Goal: Transaction & Acquisition: Purchase product/service

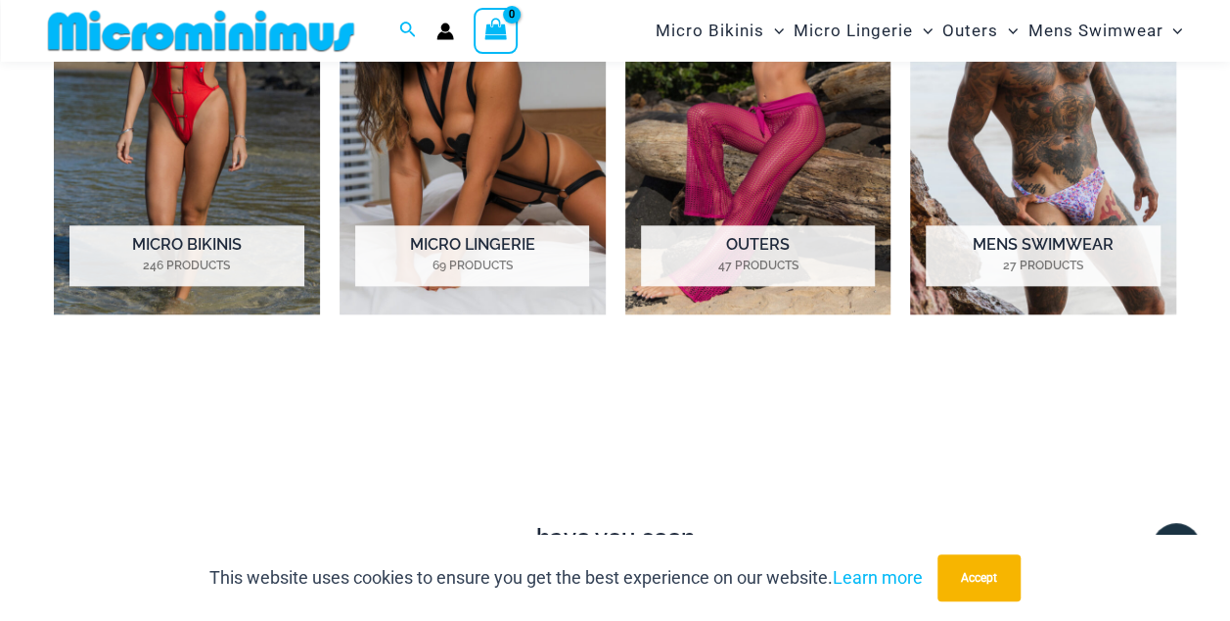
scroll to position [1059, 0]
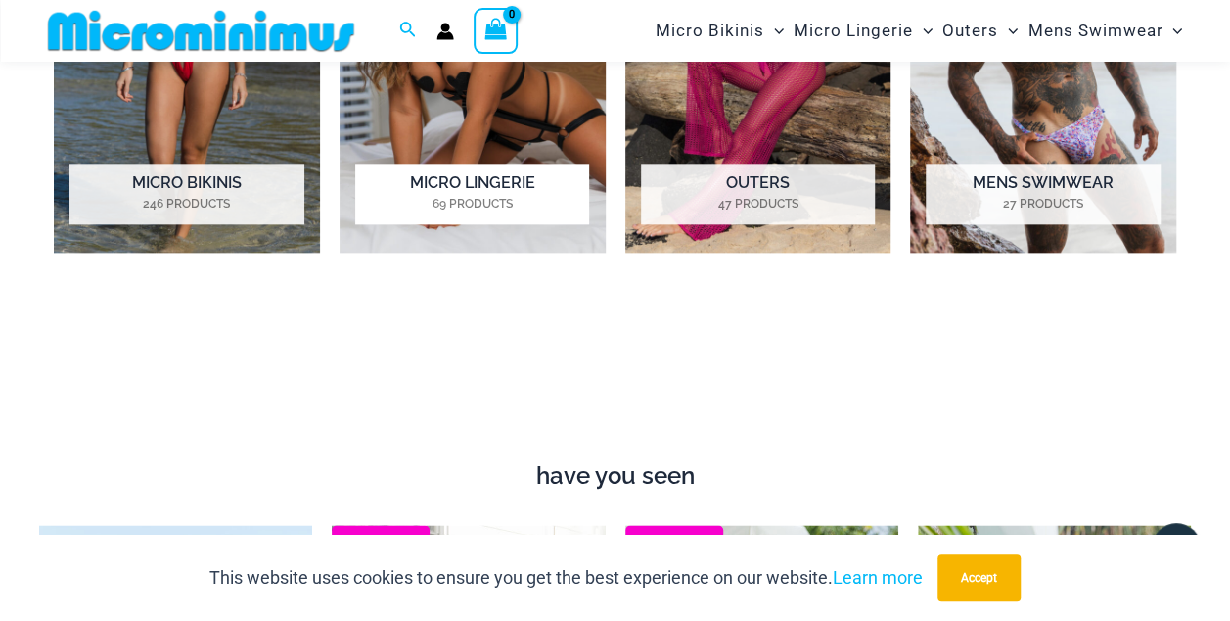
click at [472, 173] on h2 "Micro Lingerie 69 Products" at bounding box center [472, 193] width 234 height 61
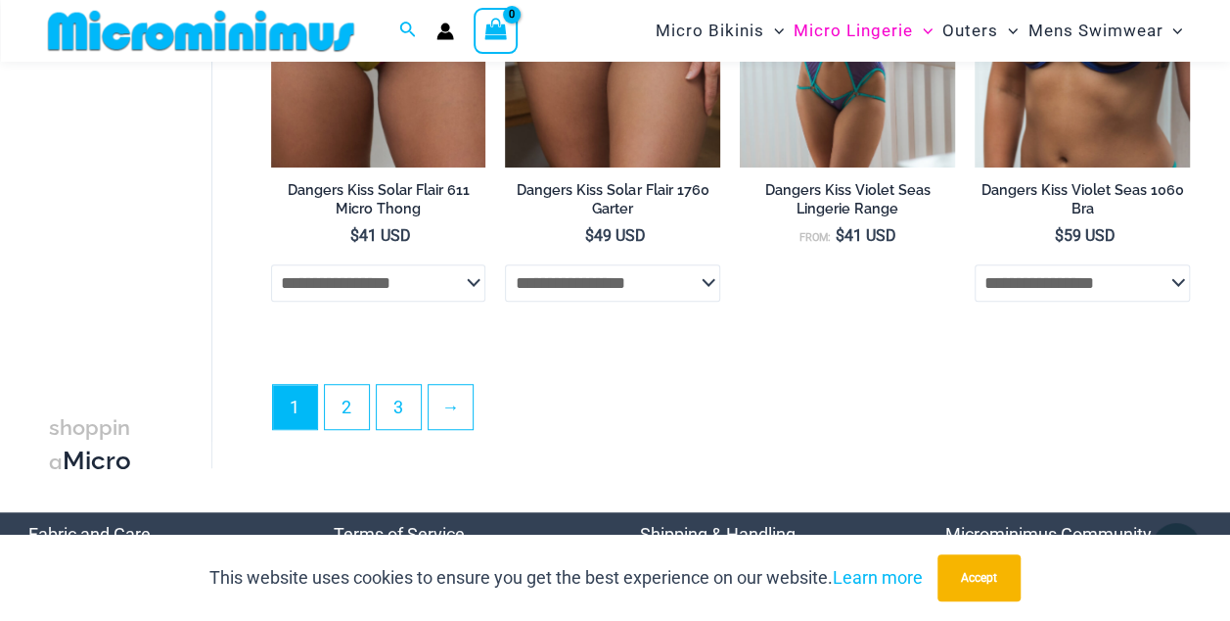
scroll to position [4205, 0]
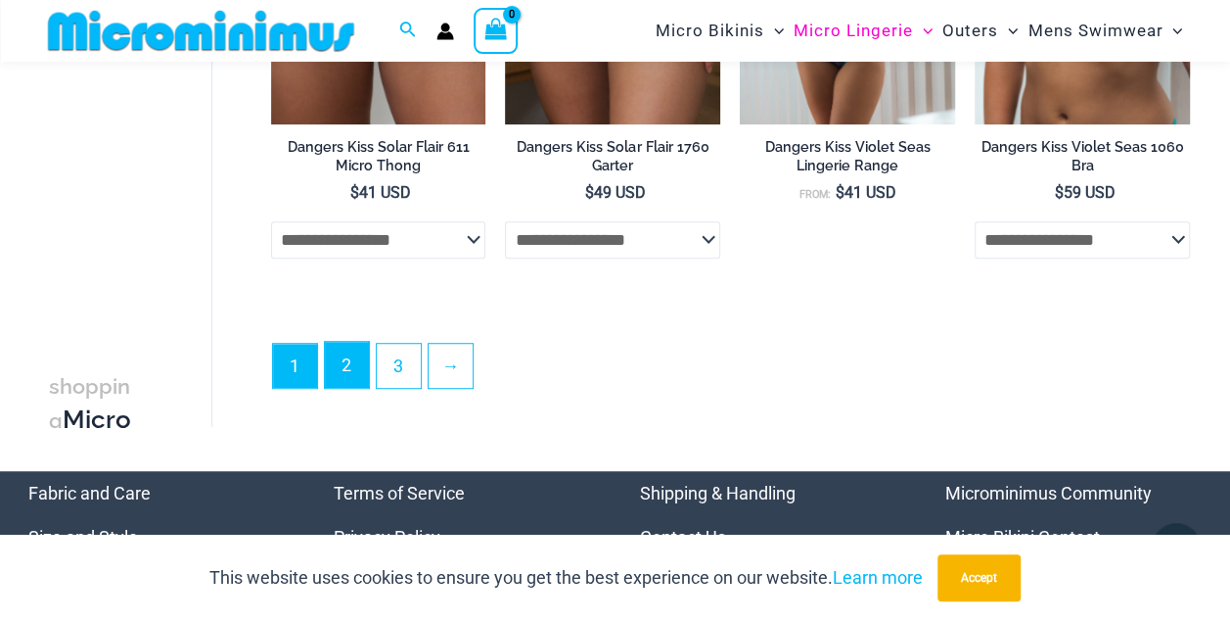
click at [340, 383] on link "2" at bounding box center [347, 365] width 44 height 46
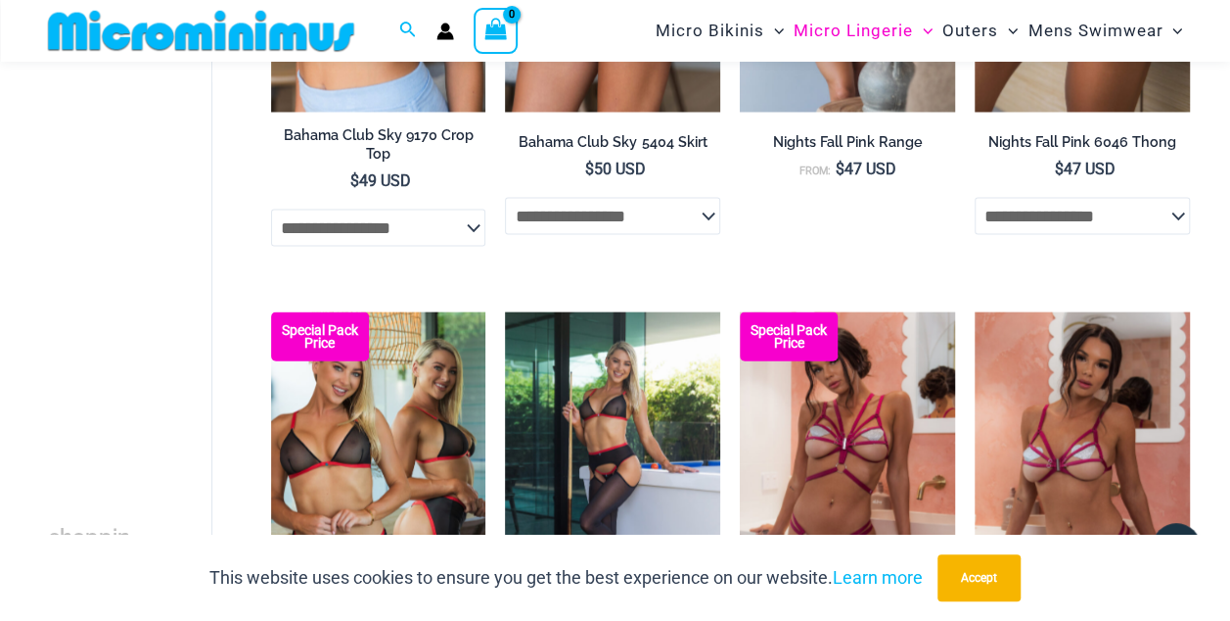
scroll to position [2039, 0]
